Goal: Information Seeking & Learning: Learn about a topic

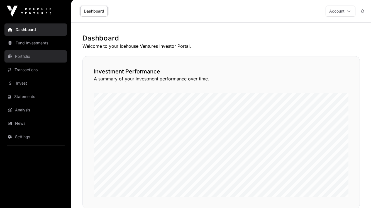
click at [29, 56] on link "Portfolio" at bounding box center [35, 56] width 62 height 12
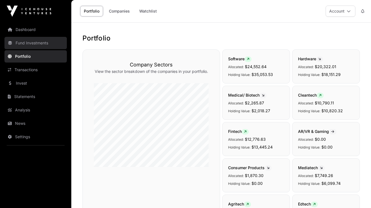
click at [39, 45] on link "Fund Investments" at bounding box center [35, 43] width 62 height 12
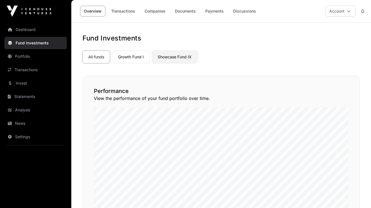
click at [189, 58] on link "Showcase Fund IX" at bounding box center [175, 56] width 46 height 13
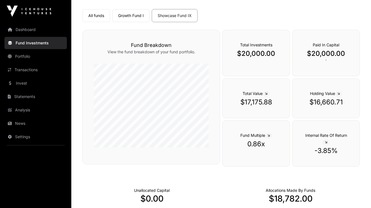
scroll to position [30, 0]
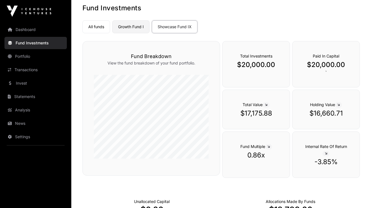
click at [136, 26] on link "Growth Fund I" at bounding box center [130, 26] width 37 height 13
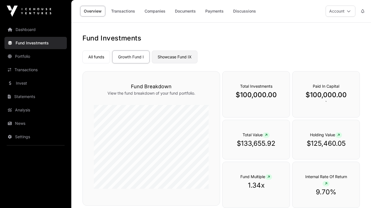
click at [168, 56] on link "Showcase Fund IX" at bounding box center [175, 56] width 46 height 13
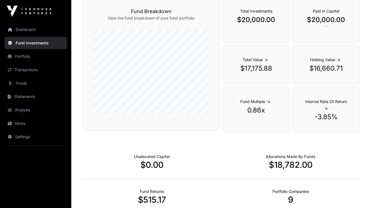
scroll to position [64, 0]
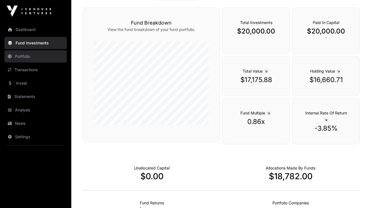
click at [28, 55] on link "Portfolio" at bounding box center [35, 56] width 62 height 12
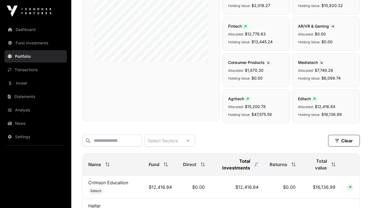
scroll to position [112, 0]
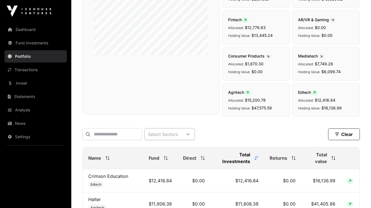
click at [190, 133] on icon at bounding box center [188, 134] width 4 height 4
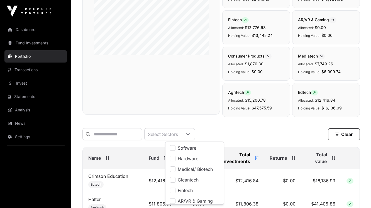
click at [244, 130] on div "Select Sectors Clear" at bounding box center [222, 134] width 278 height 12
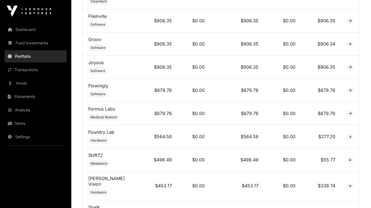
scroll to position [959, 0]
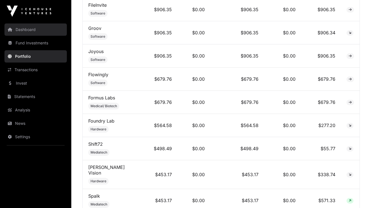
click at [32, 31] on link "Dashboard" at bounding box center [35, 29] width 62 height 12
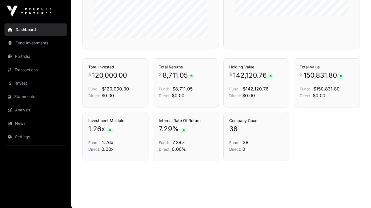
scroll to position [284, 0]
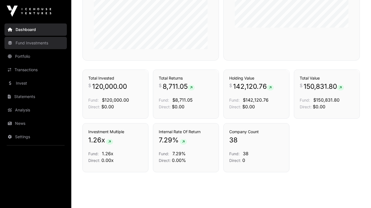
click at [28, 45] on link "Fund Investments" at bounding box center [35, 43] width 62 height 12
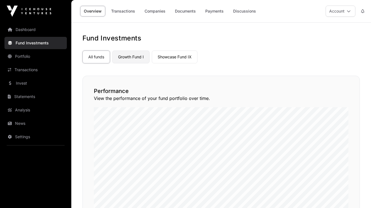
click at [128, 58] on link "Growth Fund I" at bounding box center [130, 56] width 37 height 13
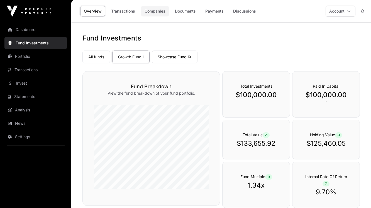
click at [155, 13] on link "Companies" at bounding box center [155, 11] width 28 height 11
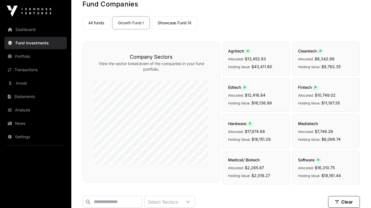
scroll to position [22, 0]
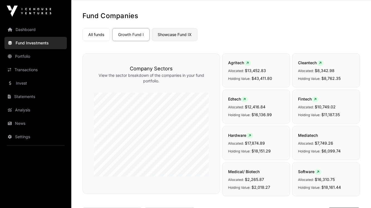
click at [179, 33] on link "Showcase Fund IX" at bounding box center [175, 34] width 46 height 13
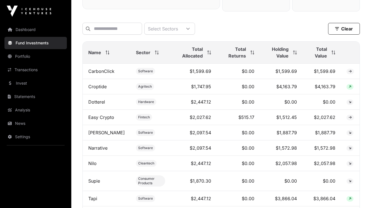
scroll to position [212, 0]
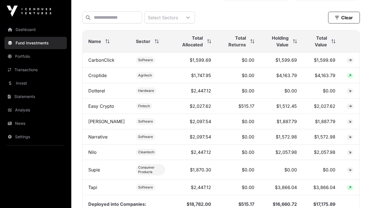
click at [332, 42] on icon at bounding box center [334, 41] width 4 height 4
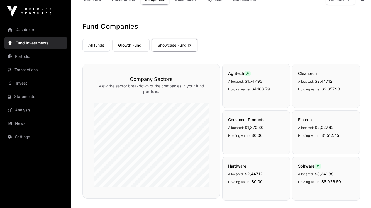
scroll to position [0, 0]
